Goal: Book appointment/travel/reservation

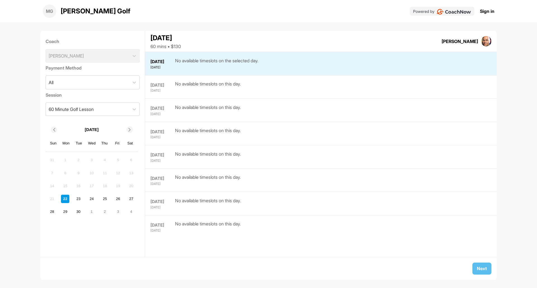
scroll to position [0, 0]
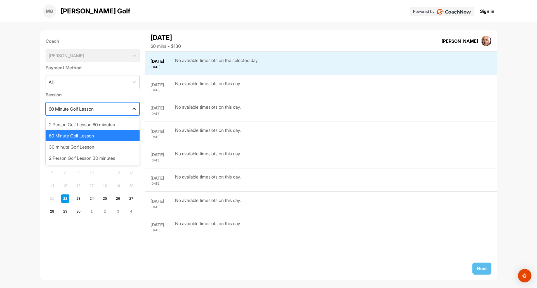
click at [131, 109] on icon at bounding box center [134, 109] width 6 height 6
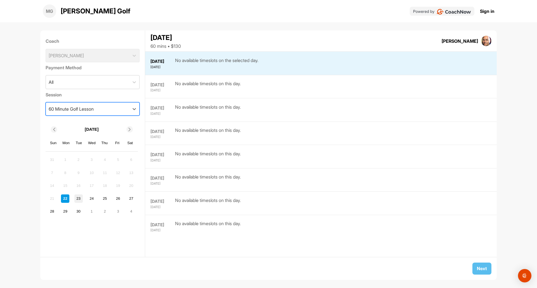
click at [78, 198] on div "23" at bounding box center [78, 199] width 8 height 8
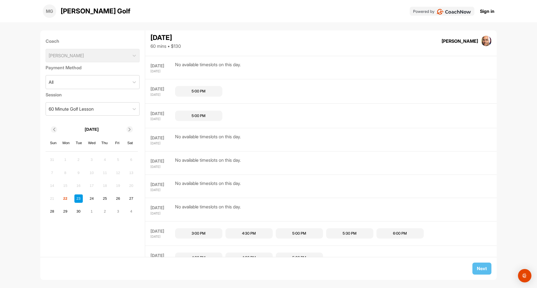
scroll to position [178, 0]
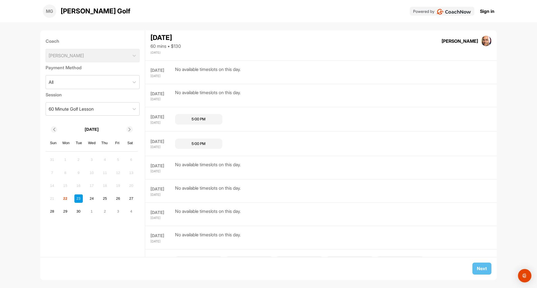
click at [115, 55] on div "Coach Mark Patriarca" at bounding box center [93, 50] width 94 height 29
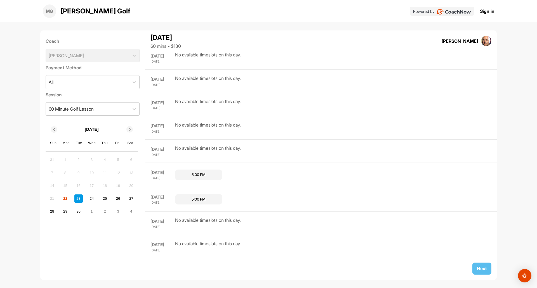
scroll to position [122, 0]
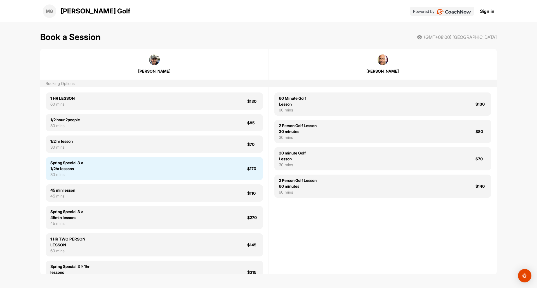
scroll to position [15, 0]
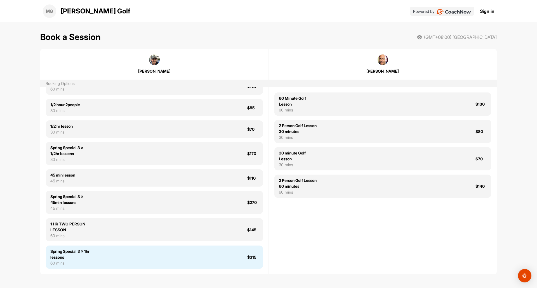
click at [162, 256] on div "Spring Special 3 x 1hr lessons 60 mins $315" at bounding box center [154, 257] width 217 height 23
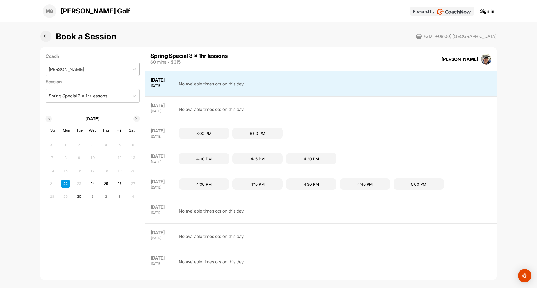
click at [79, 70] on div "[PERSON_NAME]" at bounding box center [88, 69] width 84 height 13
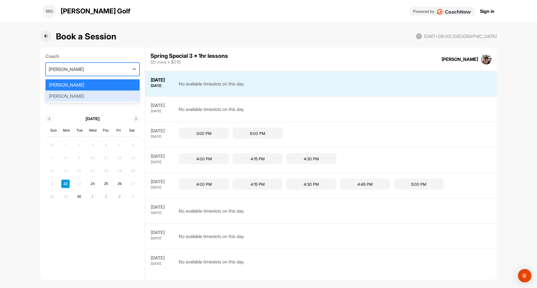
click at [71, 97] on div "[PERSON_NAME]" at bounding box center [93, 96] width 94 height 11
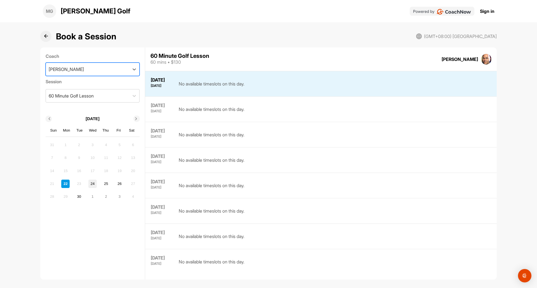
click at [94, 182] on div "24" at bounding box center [92, 184] width 8 height 8
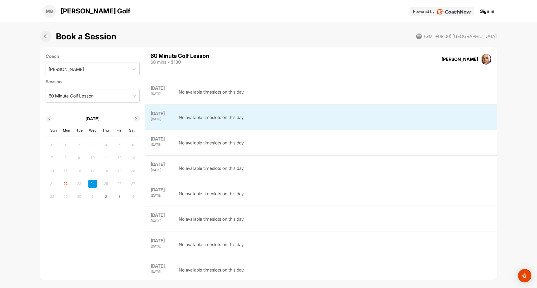
scroll to position [46, 0]
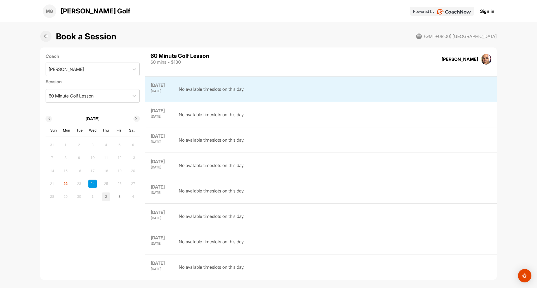
click at [102, 196] on div "2" at bounding box center [106, 197] width 8 height 8
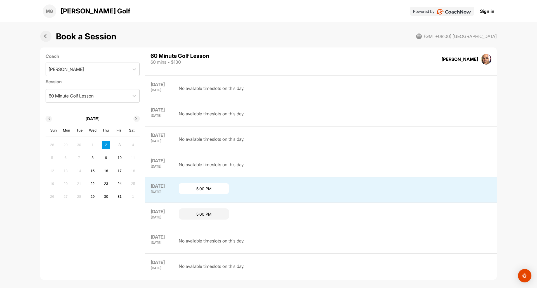
scroll to position [5, 0]
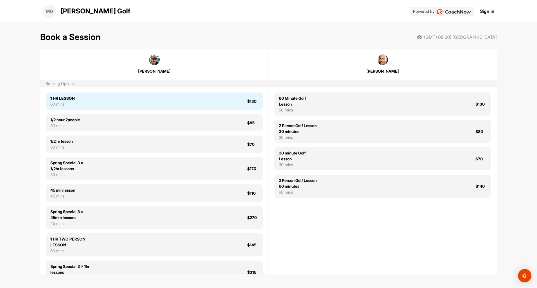
click at [177, 99] on div "1 HR LESSON 60 mins $130" at bounding box center [154, 101] width 217 height 17
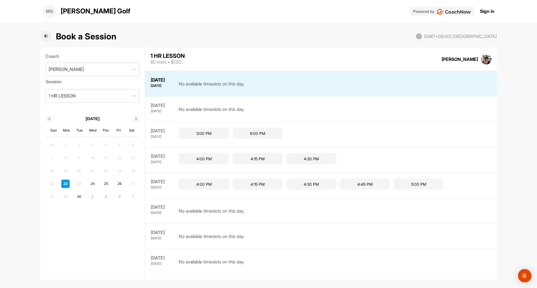
click at [137, 118] on icon at bounding box center [136, 119] width 3 height 3
click at [48, 119] on icon at bounding box center [49, 119] width 3 height 3
click at [45, 34] on icon at bounding box center [46, 36] width 4 height 4
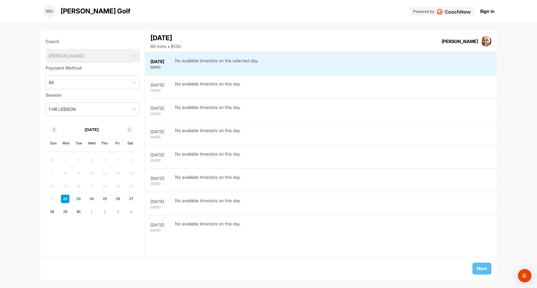
scroll to position [0, 0]
click at [77, 199] on div "23" at bounding box center [78, 199] width 8 height 8
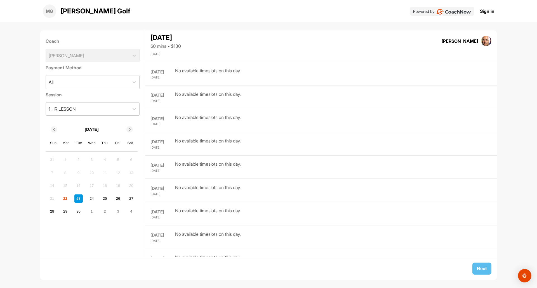
scroll to position [476, 0]
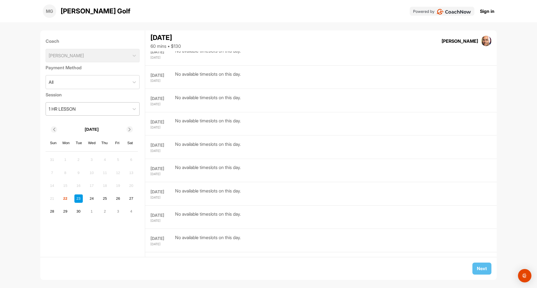
click at [104, 108] on div "1 HR LESSON" at bounding box center [88, 109] width 84 height 13
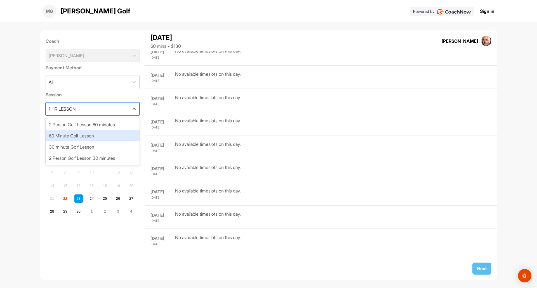
click at [95, 136] on div "60 Minute Golf Lesson" at bounding box center [93, 135] width 94 height 11
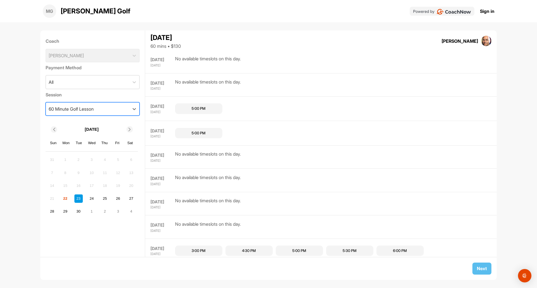
scroll to position [77, 0]
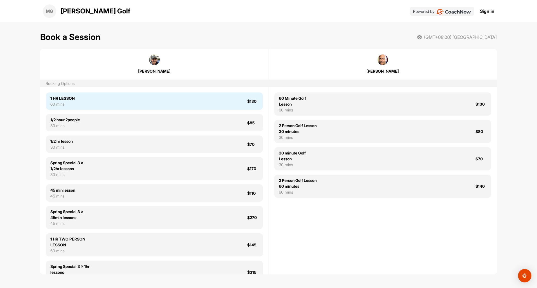
click at [166, 99] on div "1 HR LESSON 60 mins $130" at bounding box center [154, 101] width 217 height 17
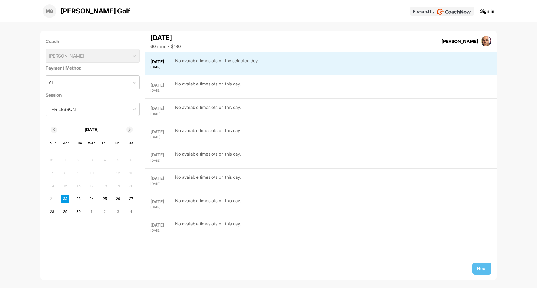
scroll to position [0, 0]
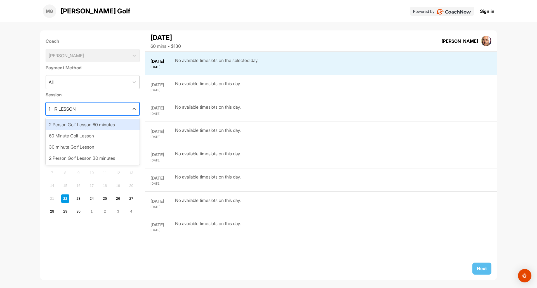
click at [107, 108] on div "1 HR LESSON" at bounding box center [88, 109] width 84 height 13
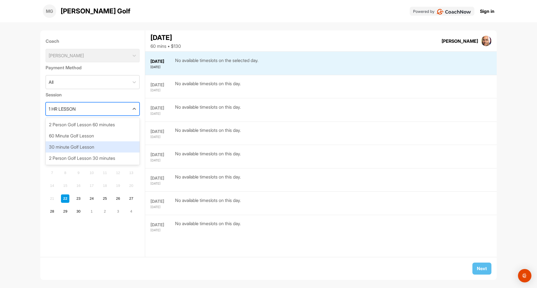
click at [92, 147] on div "30 minute Golf Lesson" at bounding box center [93, 146] width 94 height 11
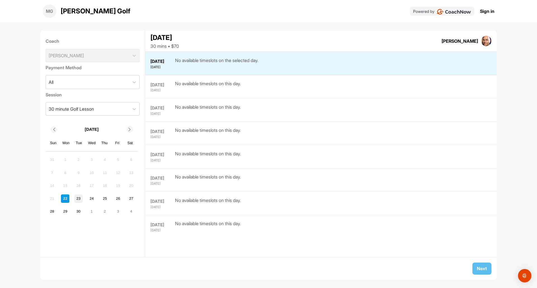
click at [78, 198] on div "23" at bounding box center [78, 199] width 8 height 8
click at [99, 110] on div "30 minute Golf Lesson" at bounding box center [88, 109] width 84 height 13
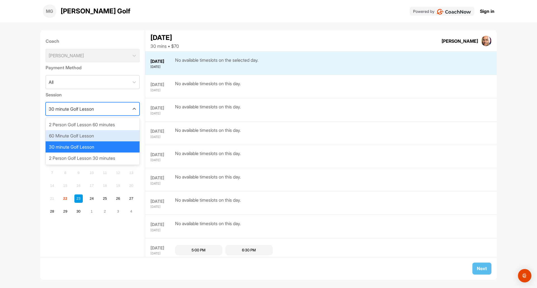
click at [94, 137] on div "60 Minute Golf Lesson" at bounding box center [93, 135] width 94 height 11
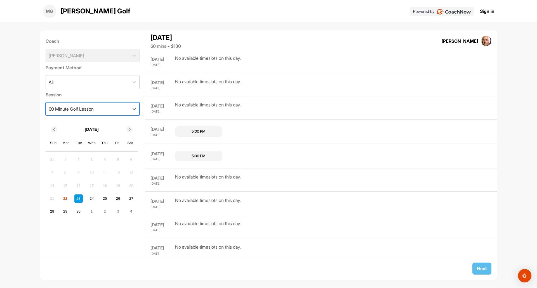
scroll to position [174, 0]
